Goal: Transaction & Acquisition: Purchase product/service

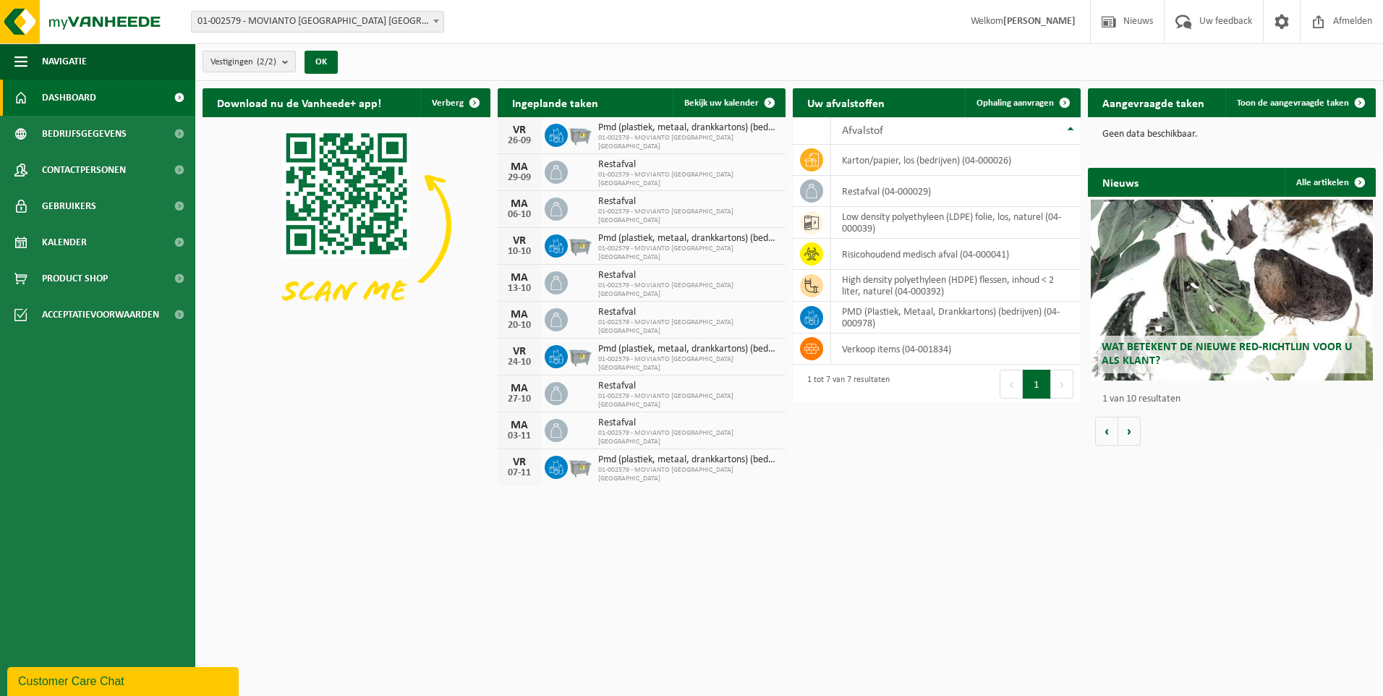
click at [642, 597] on html "Vestiging: 01-002579 - MOVIANTO [GEOGRAPHIC_DATA] [GEOGRAPHIC_DATA] - [GEOGRAPH…" at bounding box center [691, 348] width 1383 height 696
drag, startPoint x: 891, startPoint y: 265, endPoint x: 684, endPoint y: 575, distance: 373.0
click at [684, 575] on html "Vestiging: 01-002579 - MOVIANTO [GEOGRAPHIC_DATA] [GEOGRAPHIC_DATA] - [GEOGRAPH…" at bounding box center [691, 348] width 1383 height 696
click at [179, 278] on span at bounding box center [179, 278] width 33 height 36
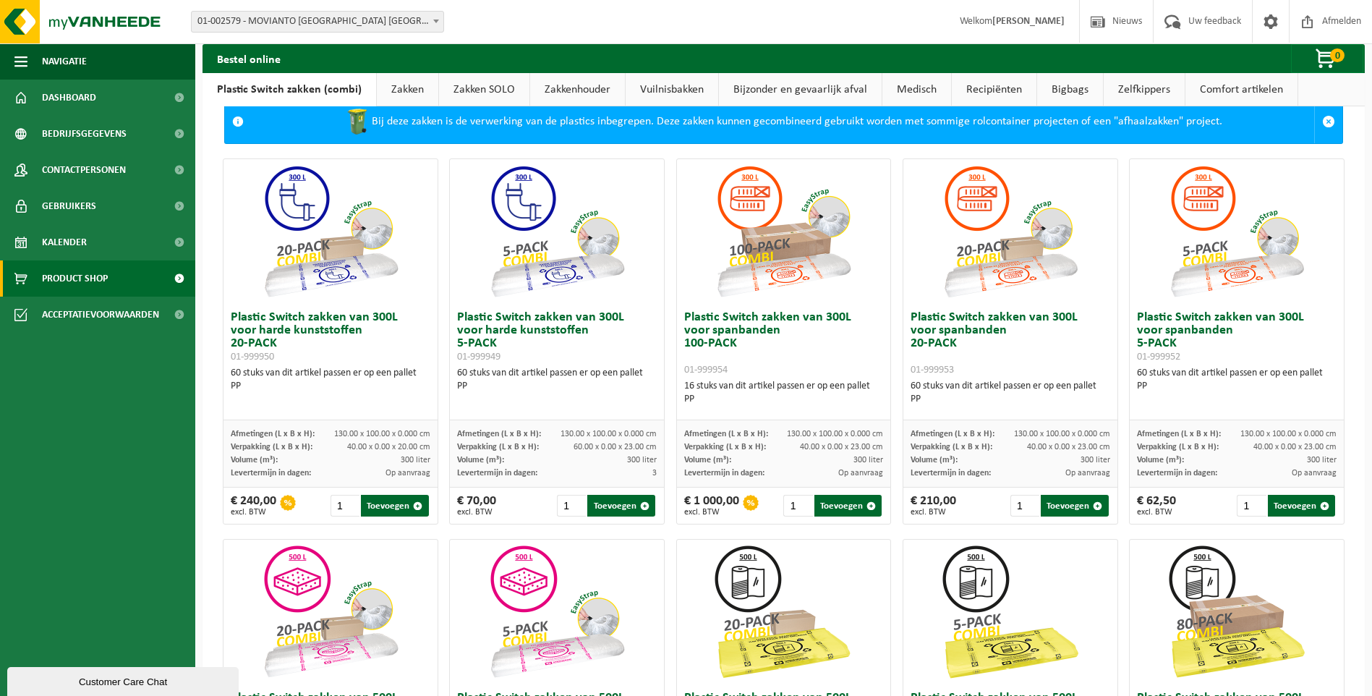
scroll to position [11, 0]
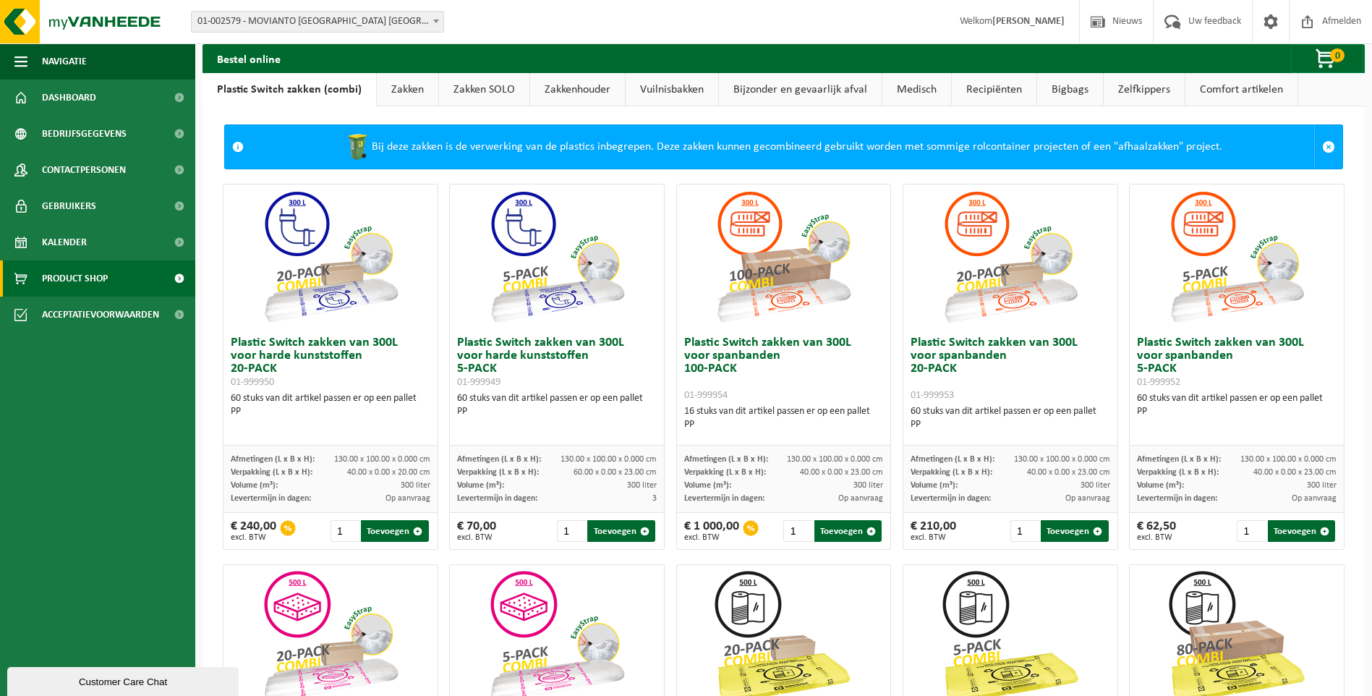
click at [413, 87] on link "Zakken" at bounding box center [407, 89] width 61 height 33
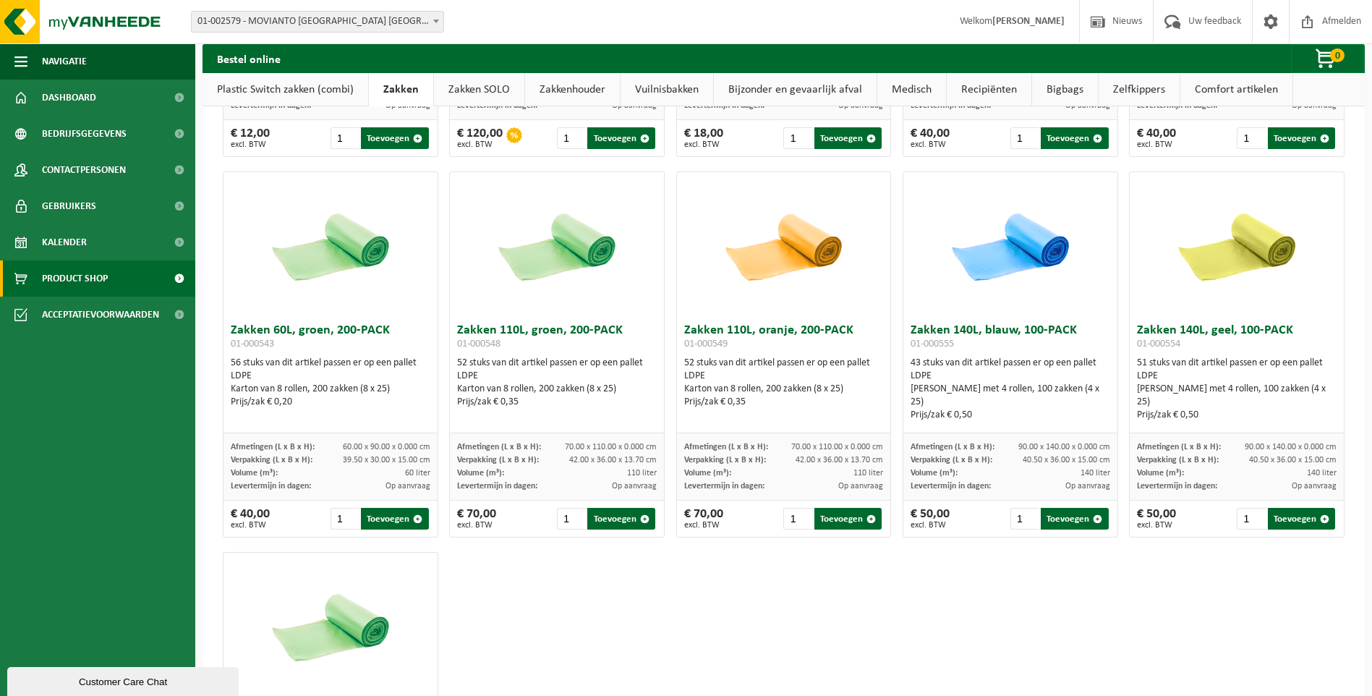
scroll to position [1241, 0]
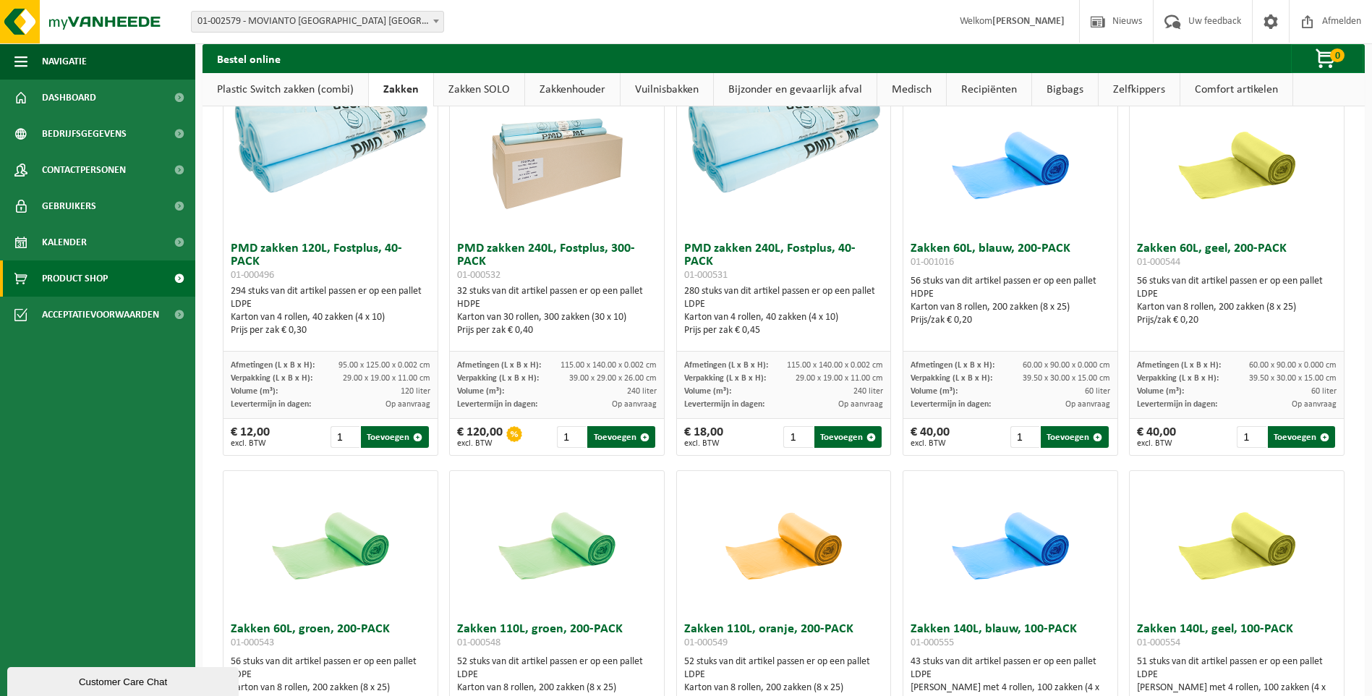
click at [483, 89] on link "Zakken SOLO" at bounding box center [479, 89] width 90 height 33
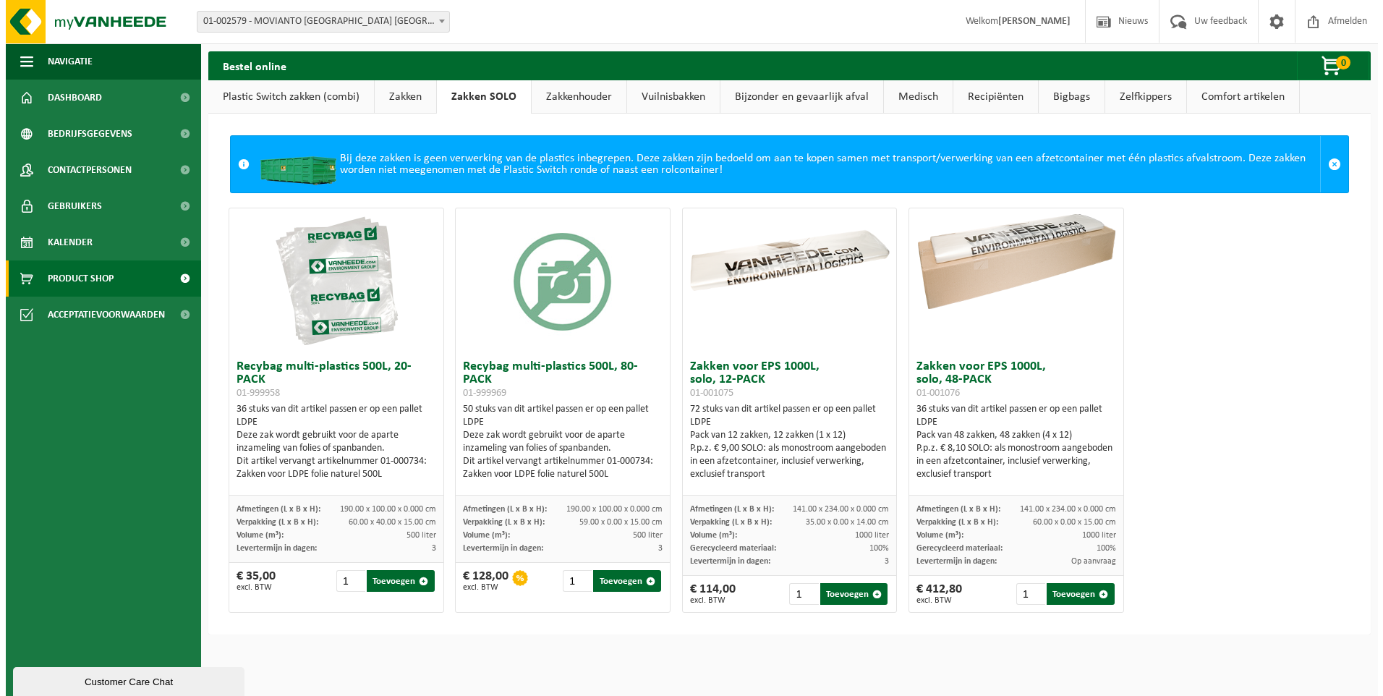
scroll to position [0, 0]
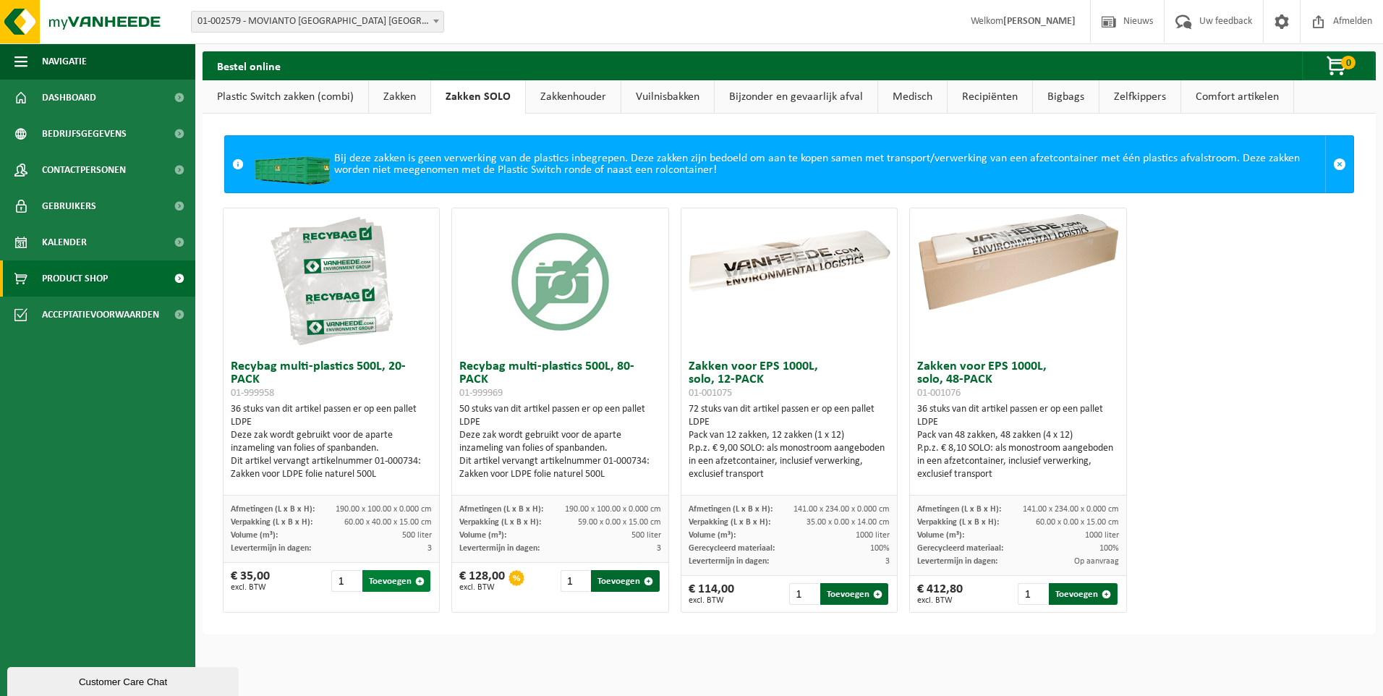
click at [394, 582] on button "Toevoegen" at bounding box center [396, 581] width 68 height 22
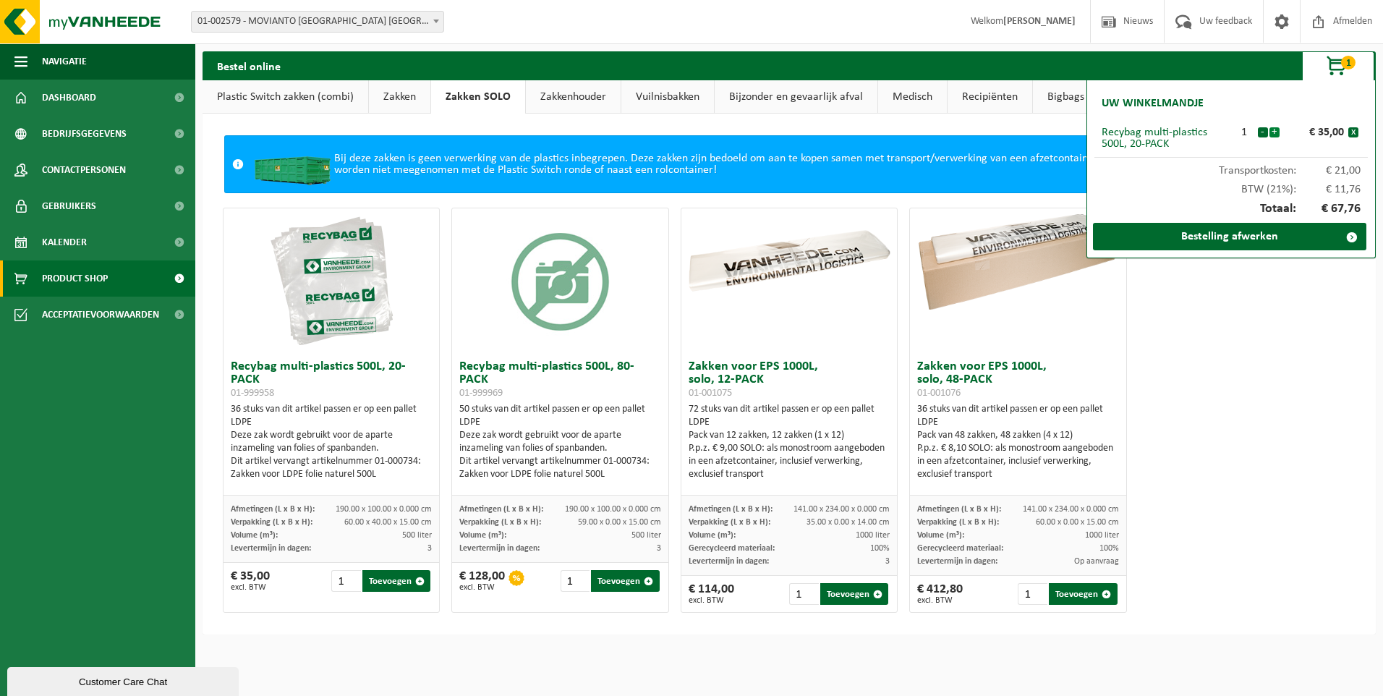
click at [1275, 135] on button "+" at bounding box center [1275, 132] width 10 height 10
drag, startPoint x: 309, startPoint y: 341, endPoint x: 257, endPoint y: 307, distance: 62.6
click at [257, 307] on div at bounding box center [332, 280] width 216 height 145
click at [1278, 130] on button "+" at bounding box center [1275, 132] width 10 height 10
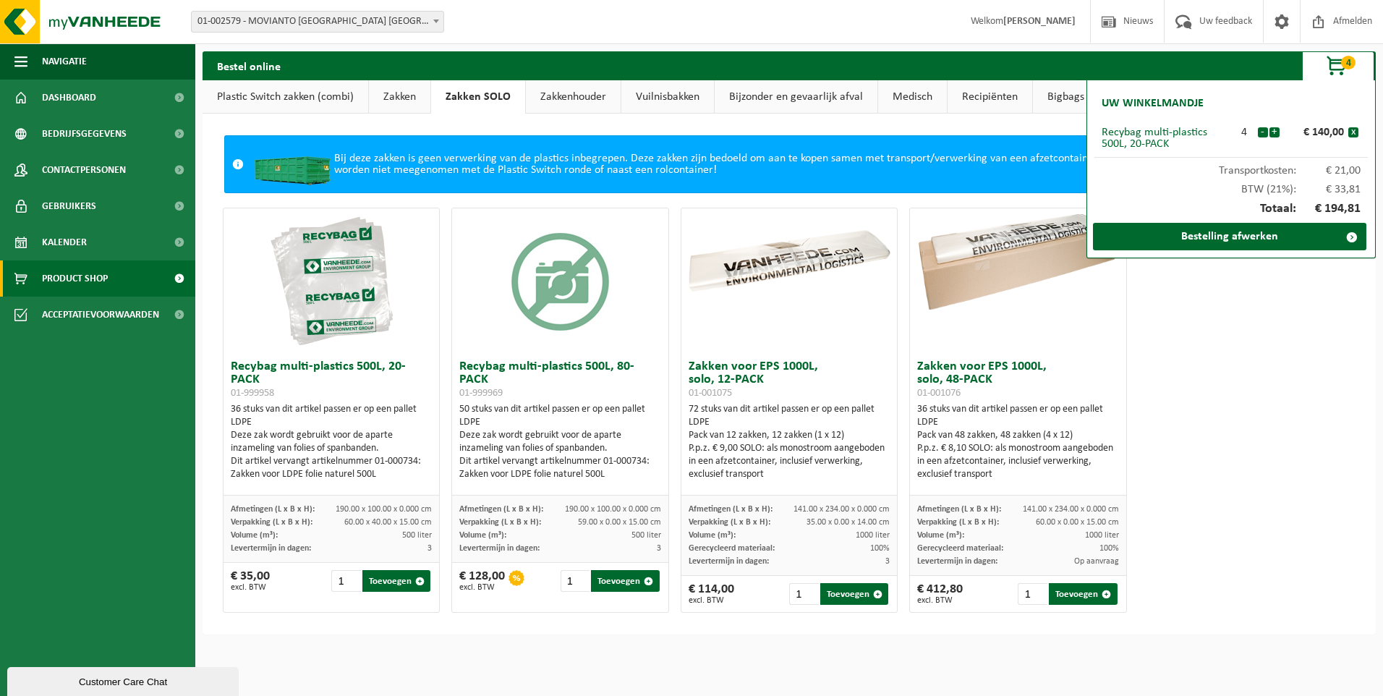
click at [1278, 130] on button "+" at bounding box center [1275, 132] width 10 height 10
click at [1275, 130] on button "+" at bounding box center [1275, 132] width 10 height 10
click at [1276, 130] on button "+" at bounding box center [1275, 132] width 10 height 10
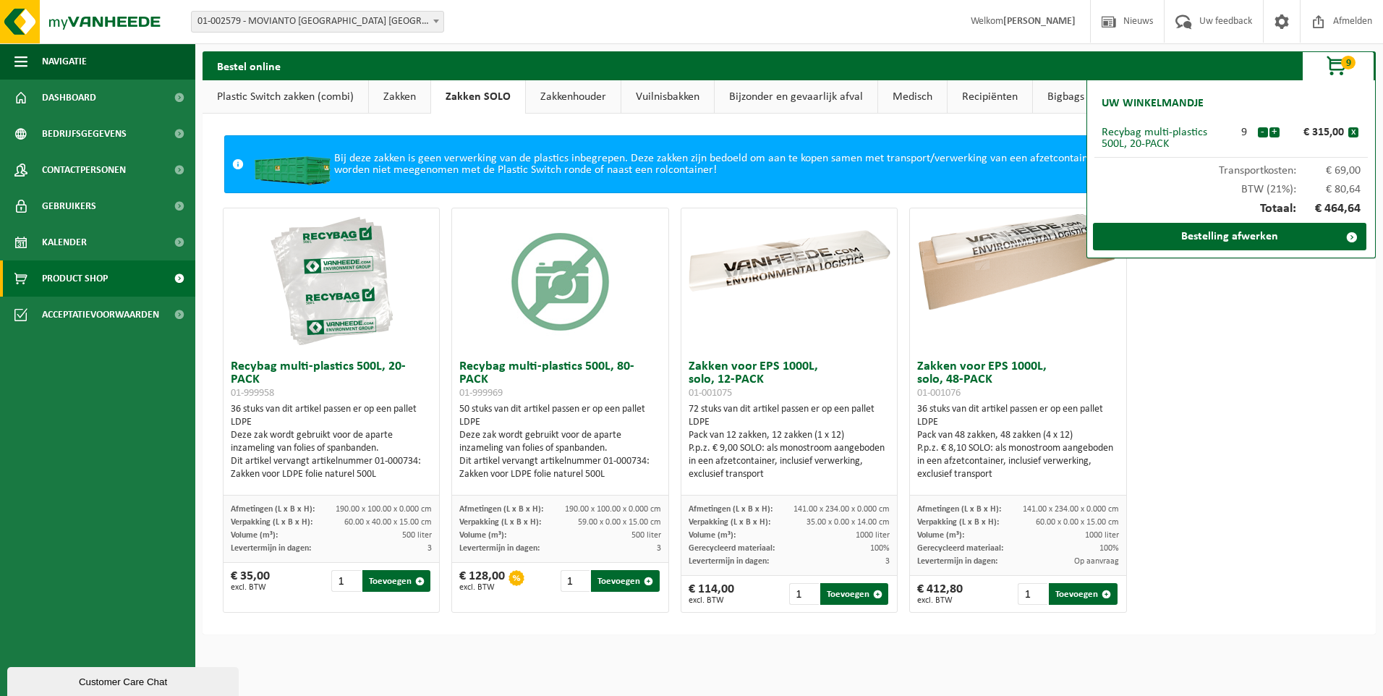
click at [1276, 130] on button "+" at bounding box center [1275, 132] width 10 height 10
click at [1261, 130] on button "-" at bounding box center [1263, 132] width 10 height 10
click at [1275, 134] on button "+" at bounding box center [1275, 132] width 10 height 10
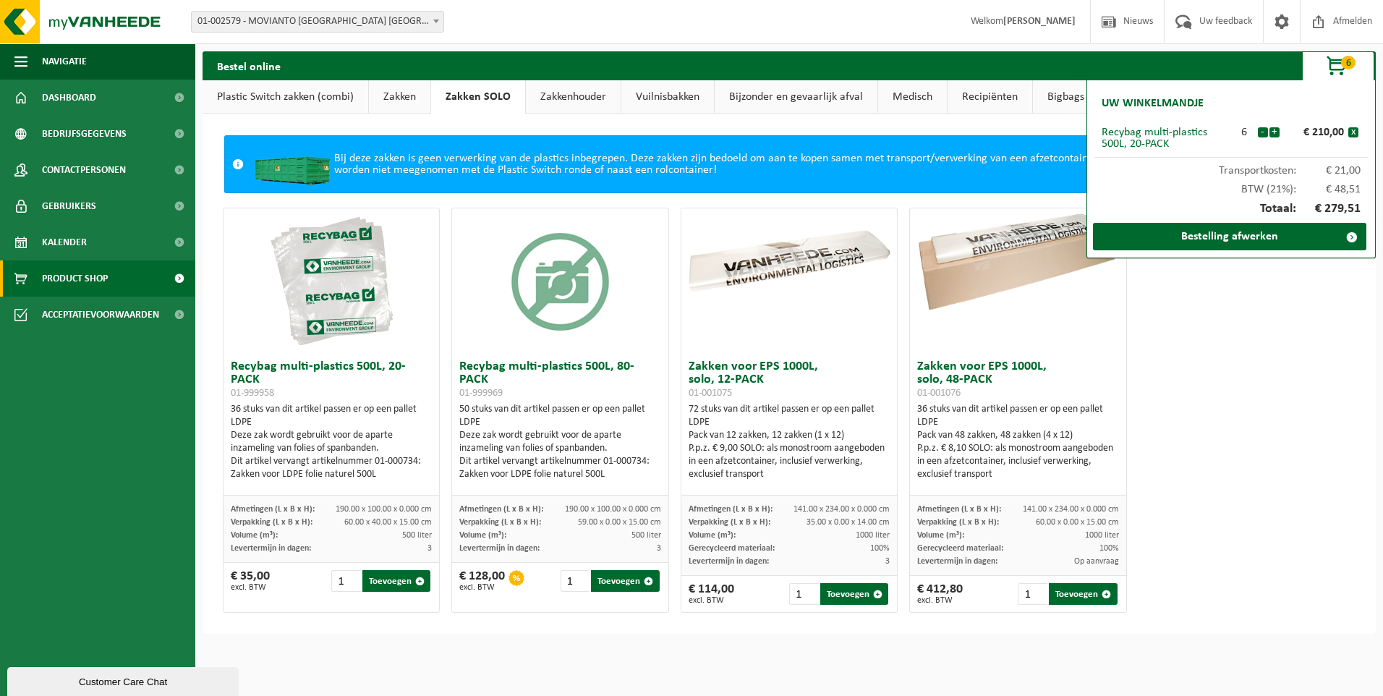
click at [1275, 134] on button "+" at bounding box center [1275, 132] width 10 height 10
click at [1275, 135] on button "+" at bounding box center [1275, 132] width 10 height 10
click at [1228, 237] on link "Bestelling afwerken" at bounding box center [1229, 236] width 273 height 27
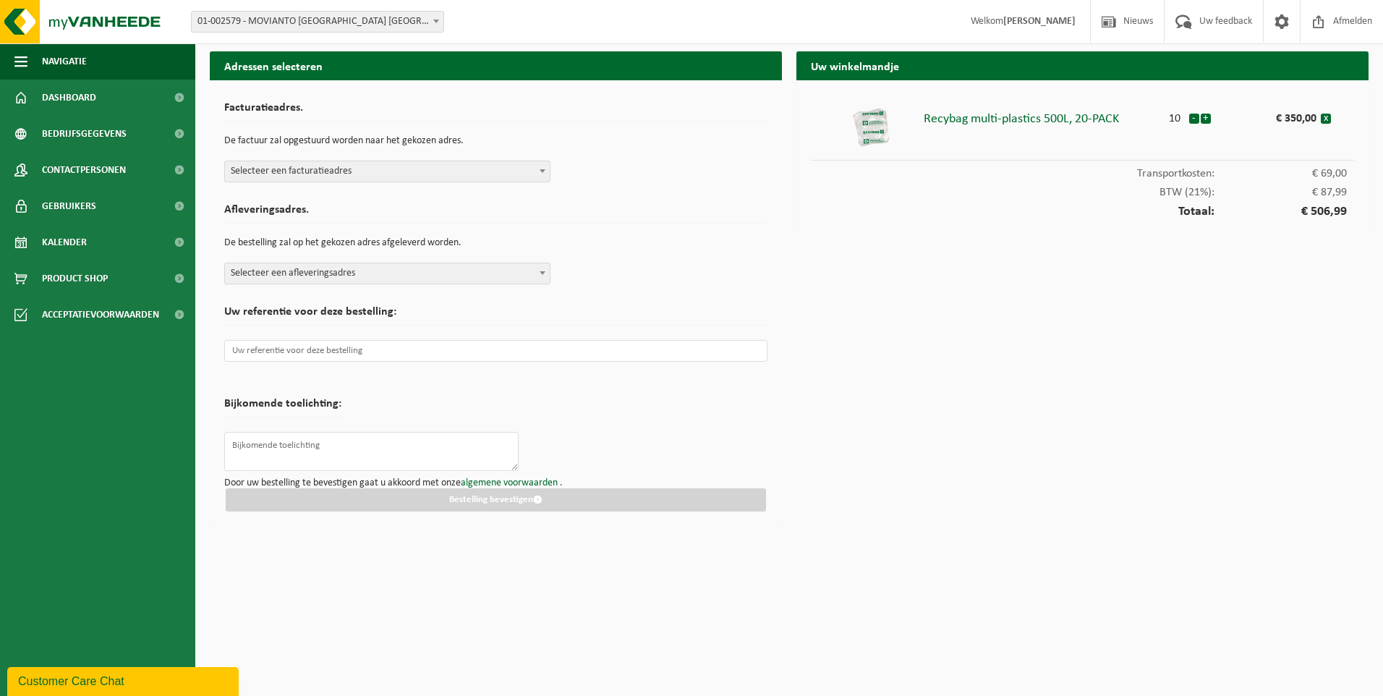
click at [535, 174] on span at bounding box center [542, 170] width 14 height 19
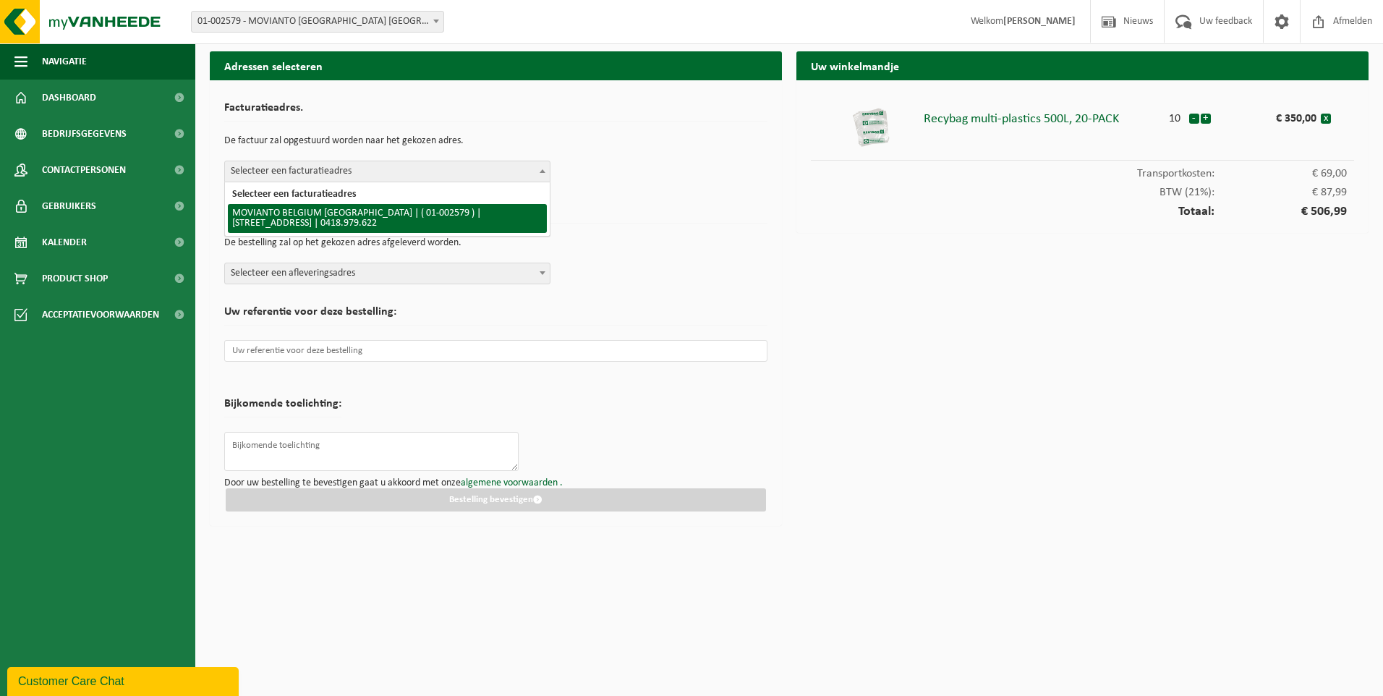
select select "159"
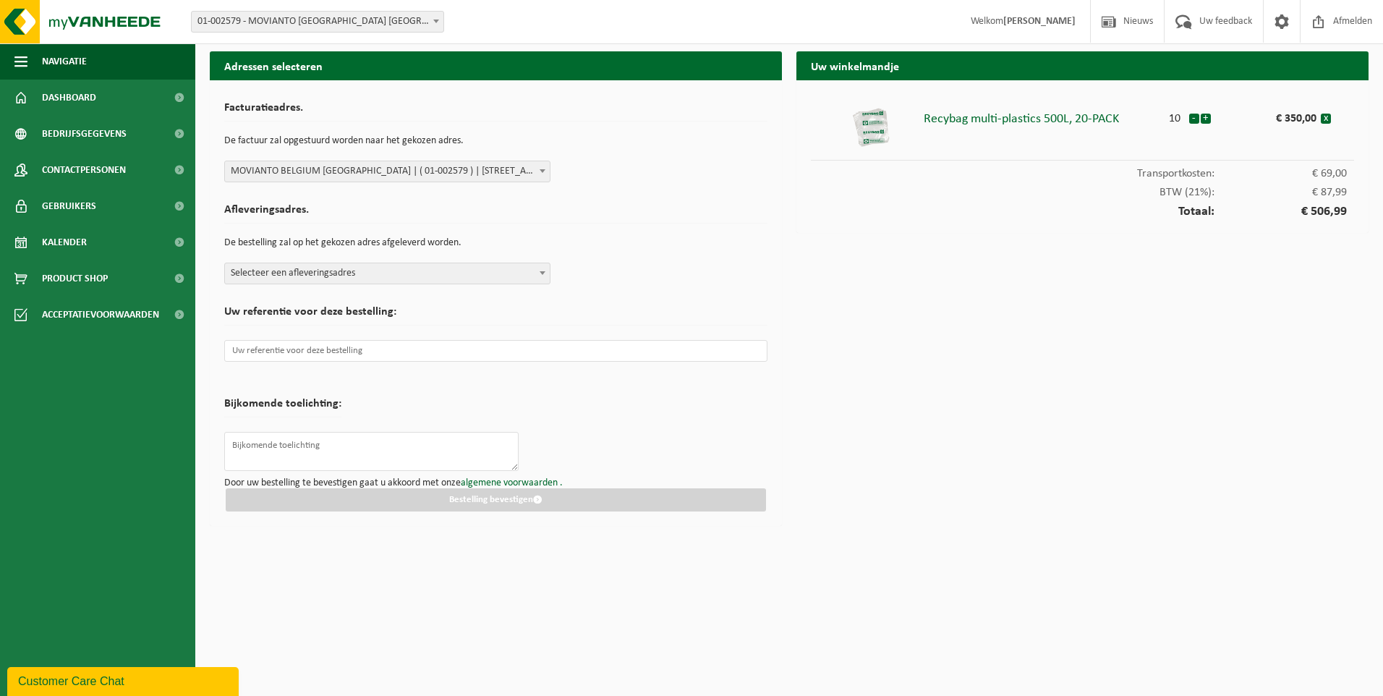
click at [420, 271] on span "Selecteer een afleveringsadres" at bounding box center [387, 273] width 325 height 20
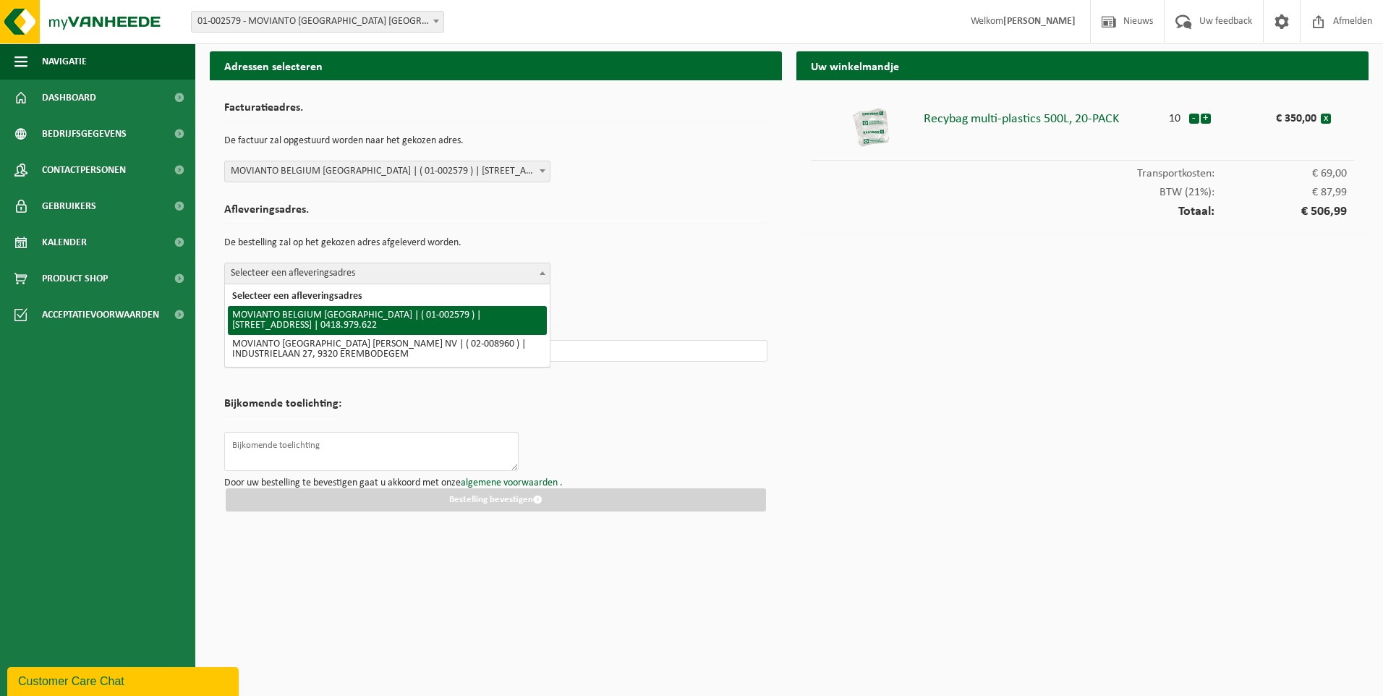
select select "159"
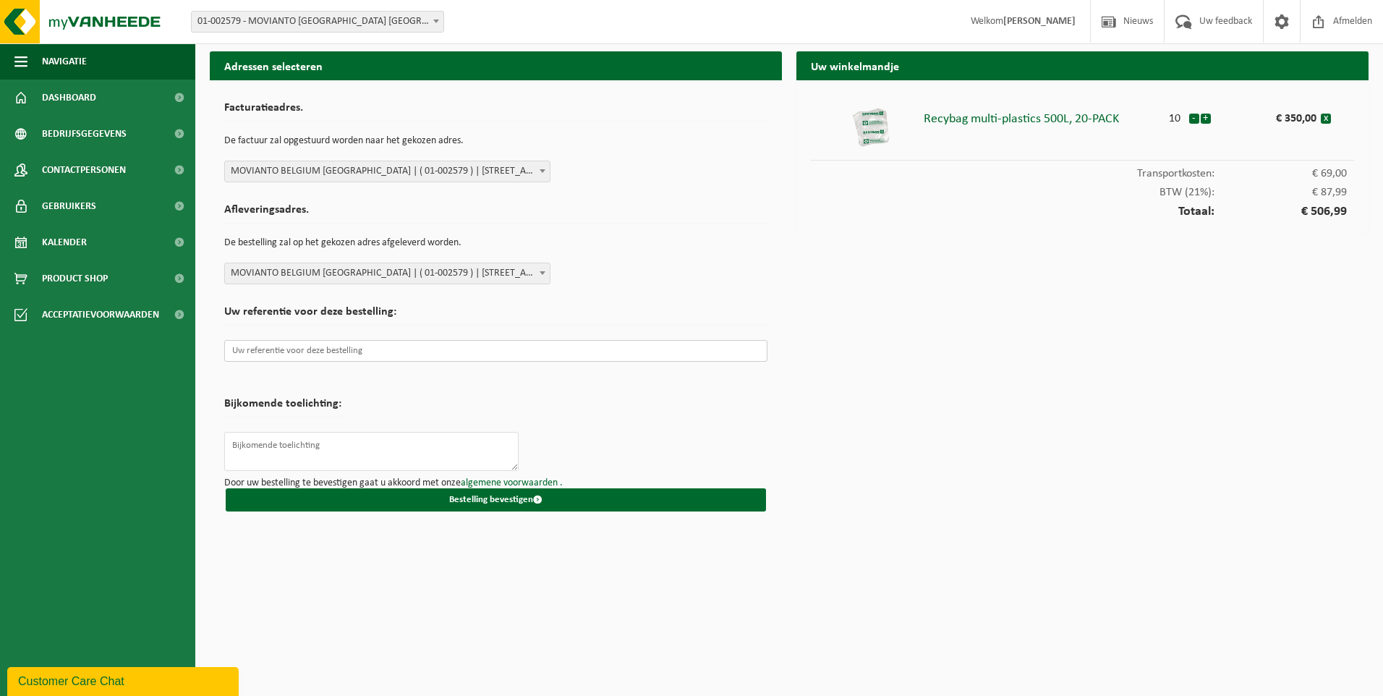
click at [320, 354] on input "text" at bounding box center [495, 351] width 543 height 22
click at [314, 445] on textarea at bounding box center [371, 451] width 294 height 39
type textarea "TAV Arno De Schrijver"
click at [496, 503] on button "Bestelling bevestigen" at bounding box center [496, 499] width 540 height 23
